Goal: Transaction & Acquisition: Obtain resource

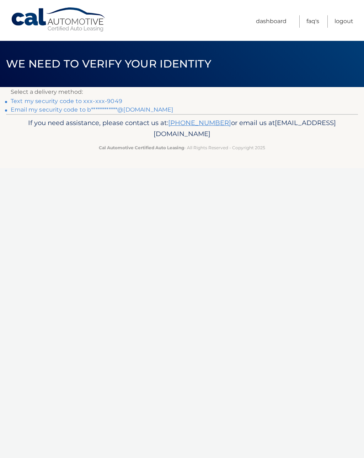
click at [110, 98] on link "Text my security code to xxx-xxx-9049" at bounding box center [67, 101] width 112 height 7
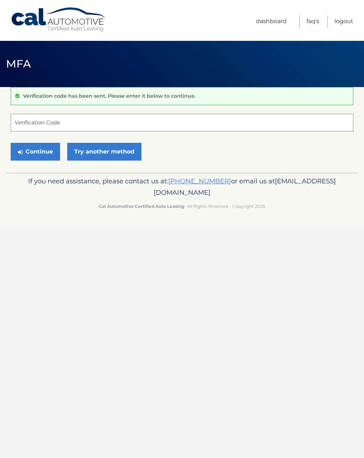
click at [169, 121] on input "Verification Code" at bounding box center [182, 123] width 342 height 18
type input "325843"
click at [35, 151] on button "Continue" at bounding box center [35, 152] width 49 height 18
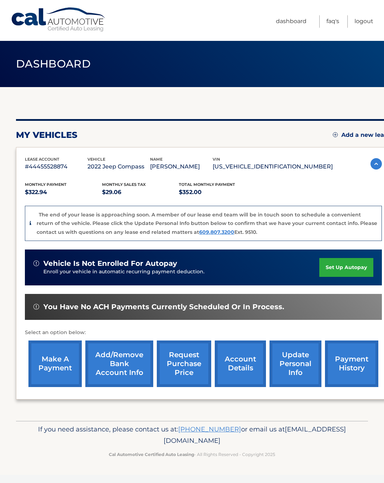
click at [185, 362] on link "request purchase price" at bounding box center [184, 363] width 54 height 47
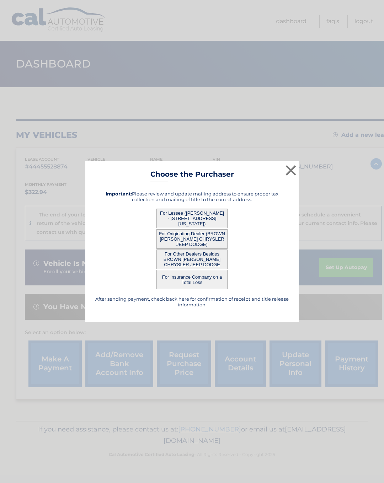
click at [204, 219] on button "For Lessee ([PERSON_NAME] - [STREET_ADDRESS][US_STATE])" at bounding box center [191, 219] width 71 height 20
click at [187, 218] on button "For Lessee ([PERSON_NAME] - [STREET_ADDRESS][US_STATE])" at bounding box center [191, 219] width 71 height 20
click at [195, 216] on button "For Lessee ([PERSON_NAME] - [STREET_ADDRESS][US_STATE])" at bounding box center [191, 219] width 71 height 20
click at [206, 215] on button "For Lessee ([PERSON_NAME] - [STREET_ADDRESS][US_STATE])" at bounding box center [191, 219] width 71 height 20
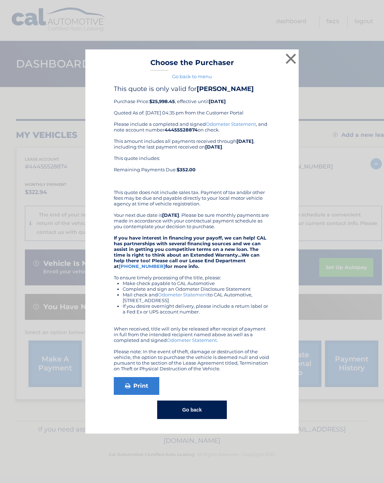
click at [287, 54] on button "×" at bounding box center [290, 59] width 14 height 14
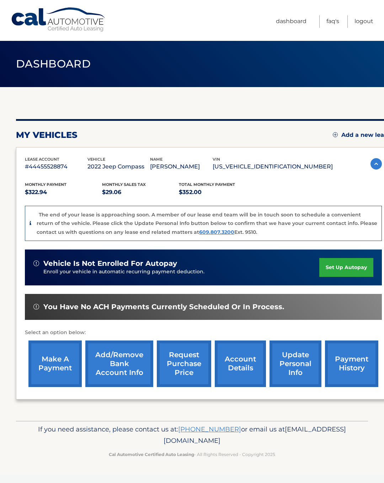
click at [360, 20] on link "Logout" at bounding box center [363, 21] width 19 height 12
